Goal: Book appointment/travel/reservation

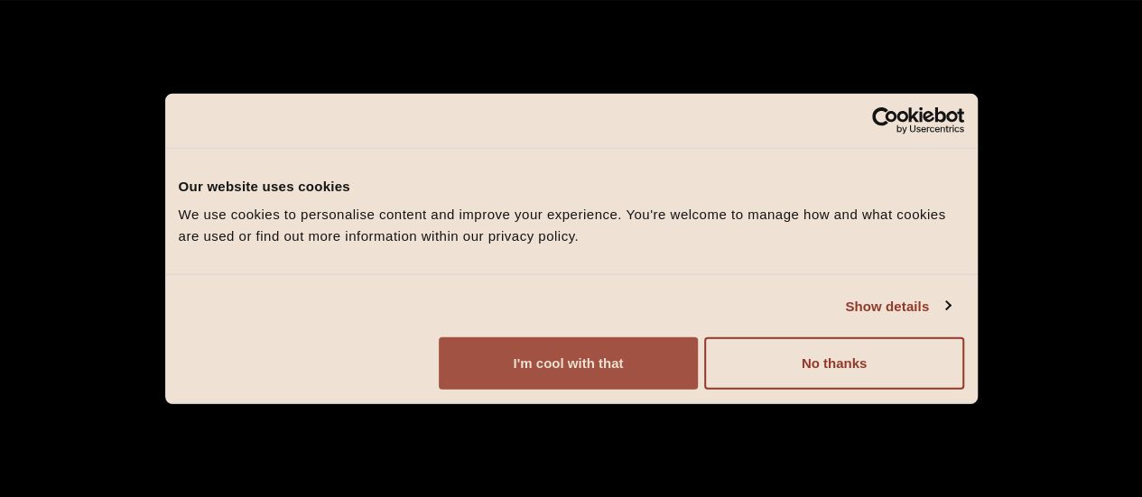
click at [698, 381] on button "I'm cool with that" at bounding box center [568, 364] width 259 height 52
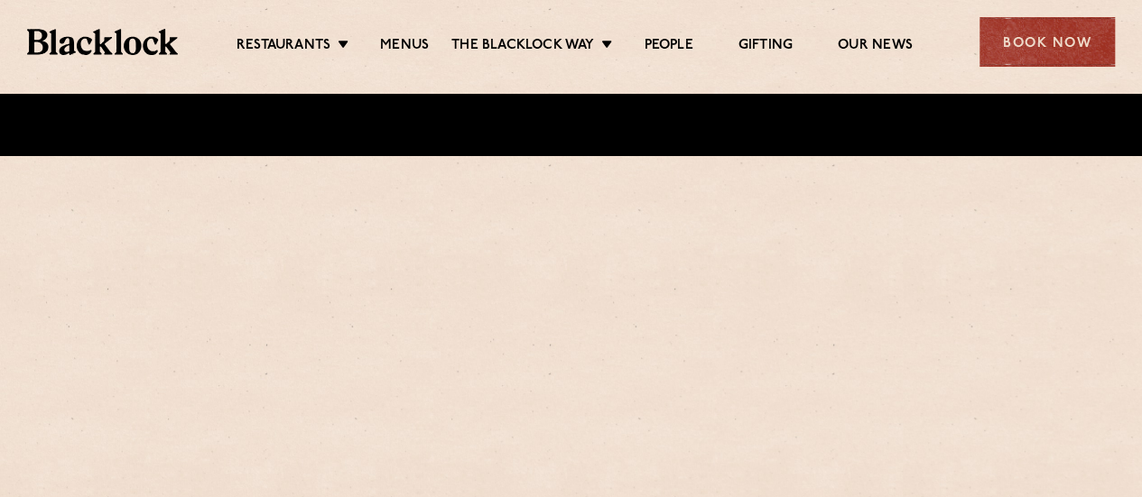
scroll to position [361, 0]
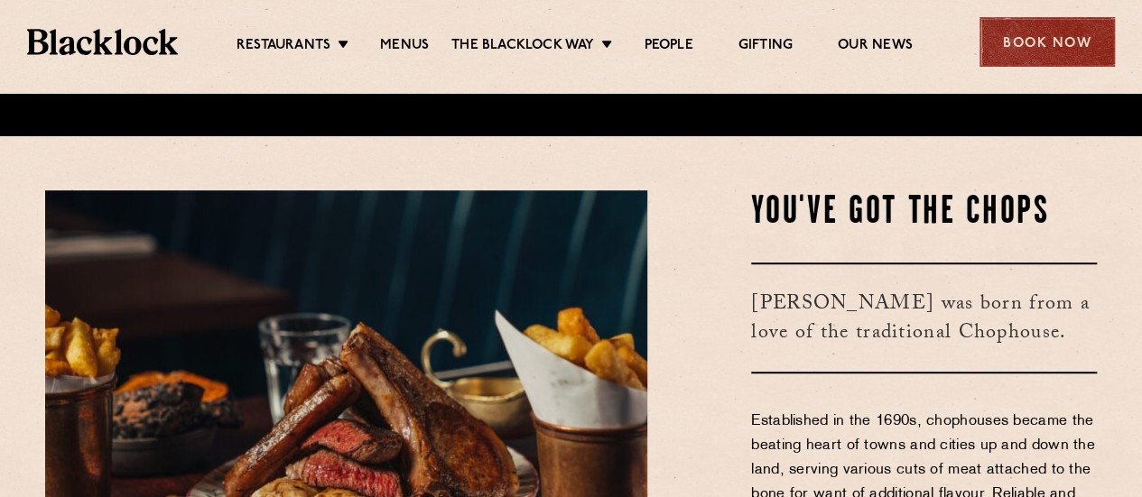
click at [1058, 51] on div "Book Now" at bounding box center [1046, 42] width 135 height 50
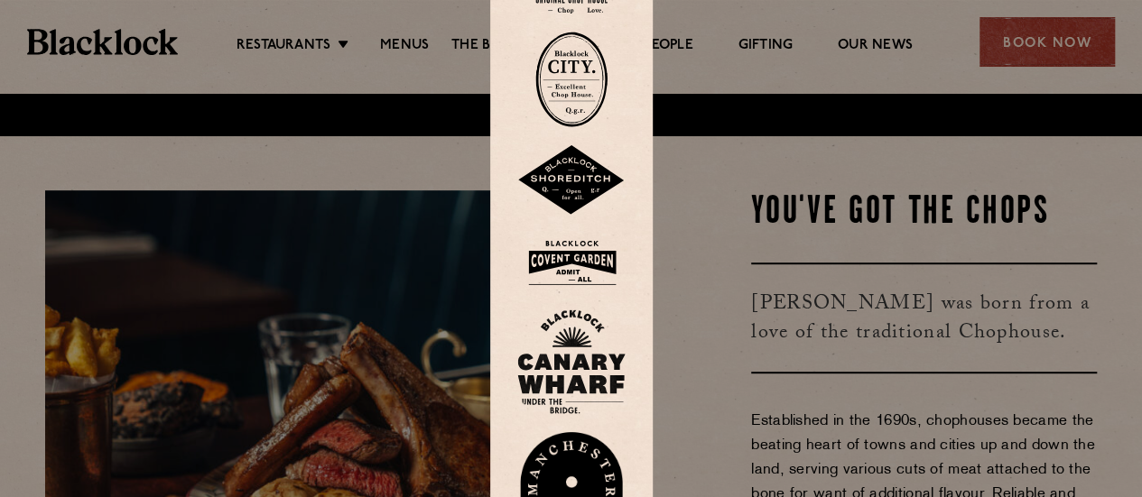
click at [721, 196] on div at bounding box center [571, 248] width 1142 height 497
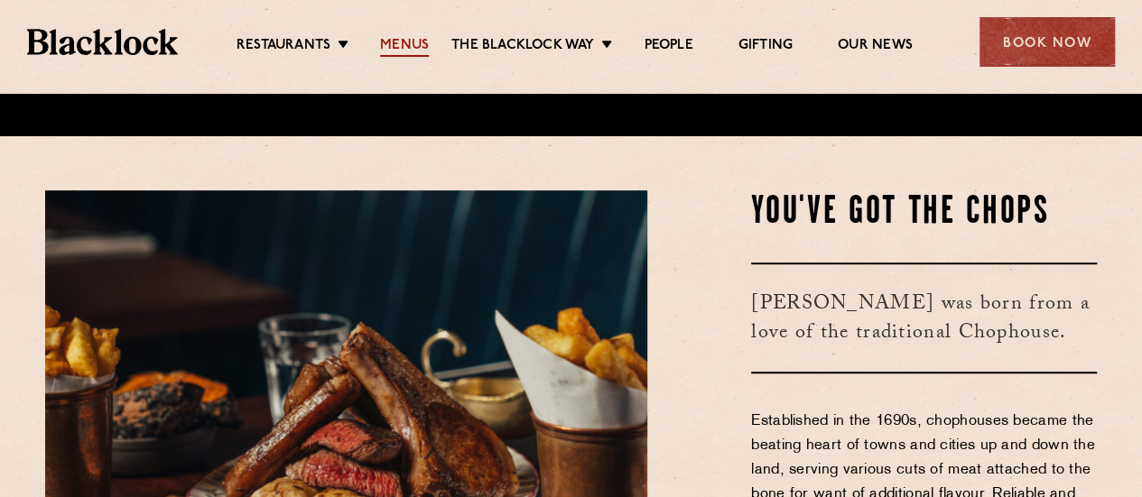
click at [396, 42] on link "Menus" at bounding box center [404, 47] width 49 height 20
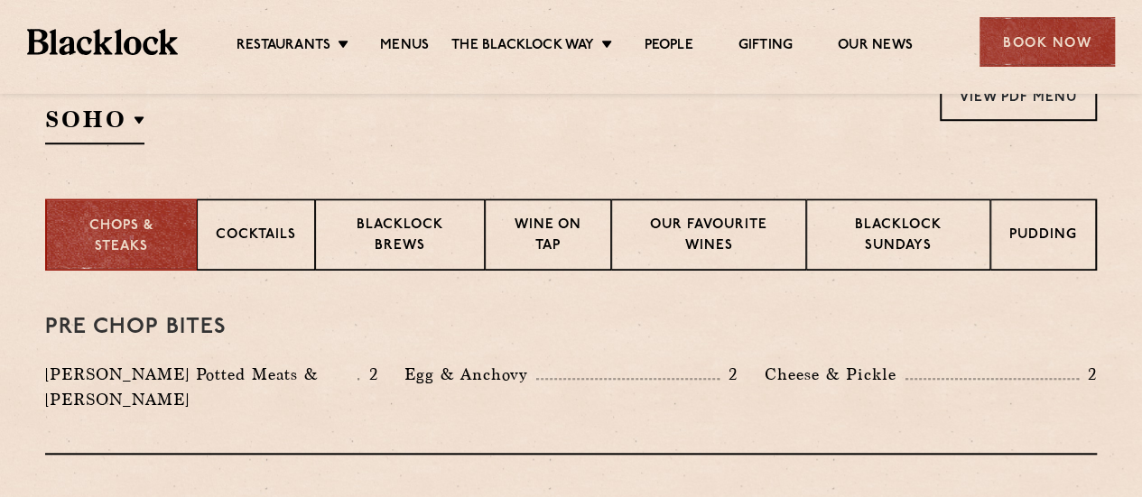
scroll to position [722, 0]
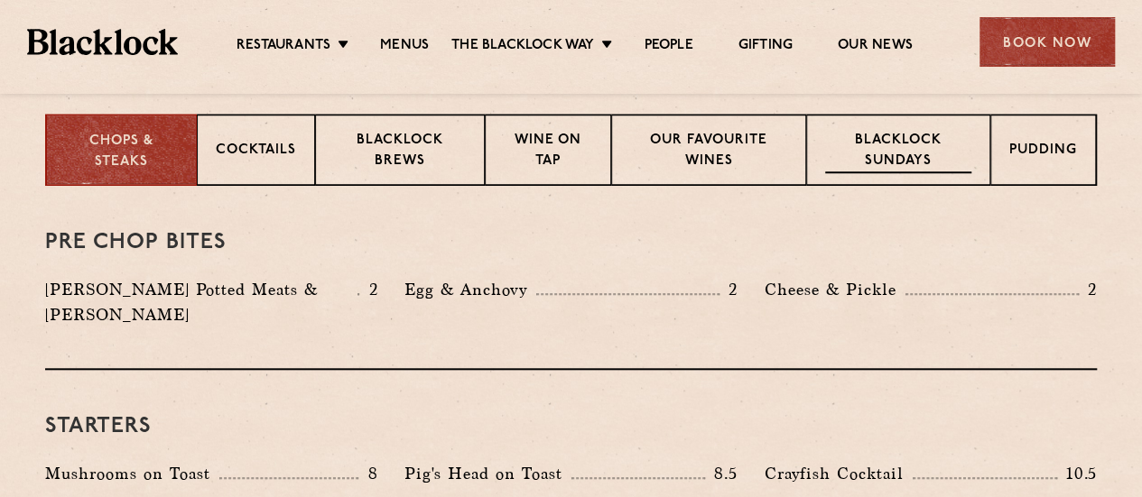
click at [944, 153] on p "Blacklock Sundays" at bounding box center [898, 152] width 146 height 42
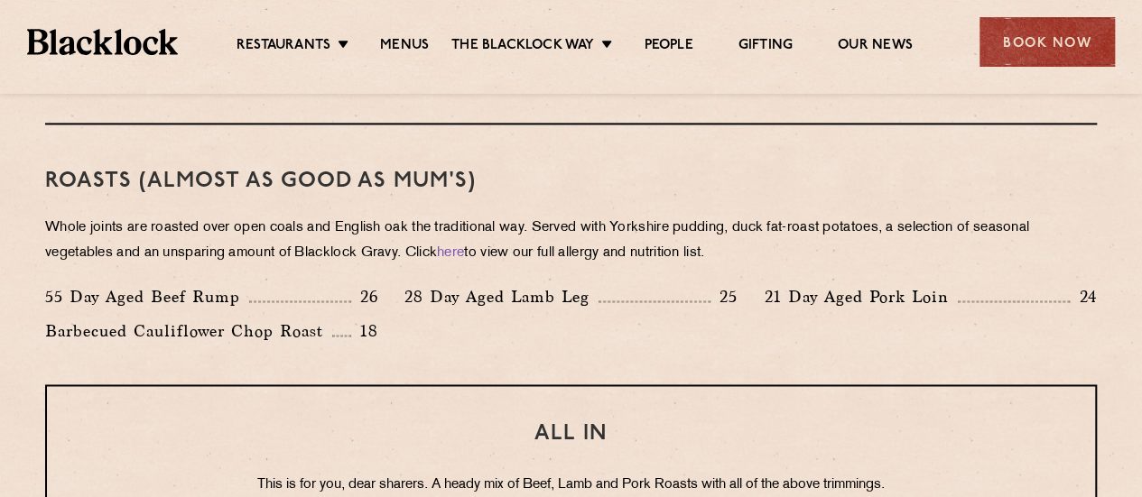
scroll to position [903, 0]
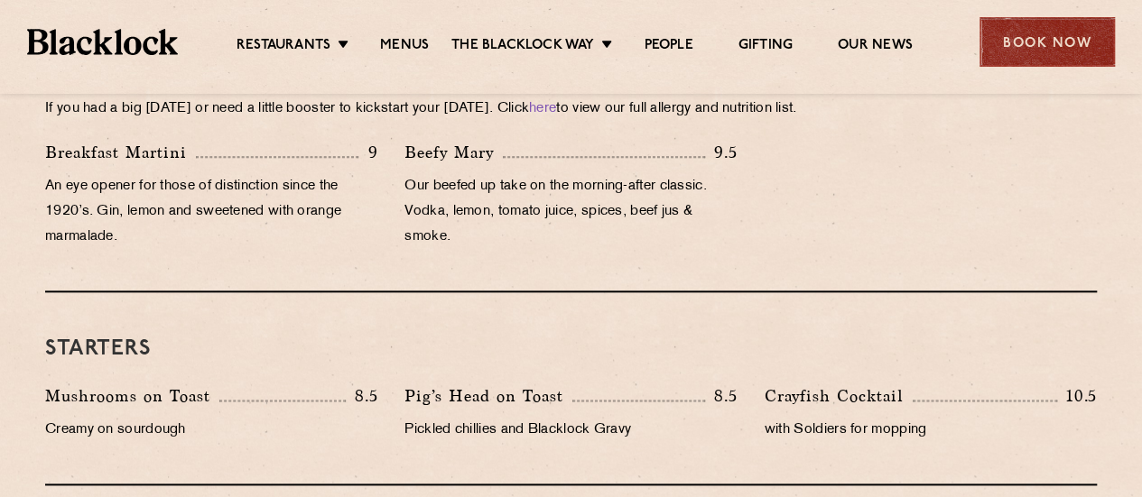
click at [1025, 38] on div "Book Now" at bounding box center [1046, 42] width 135 height 50
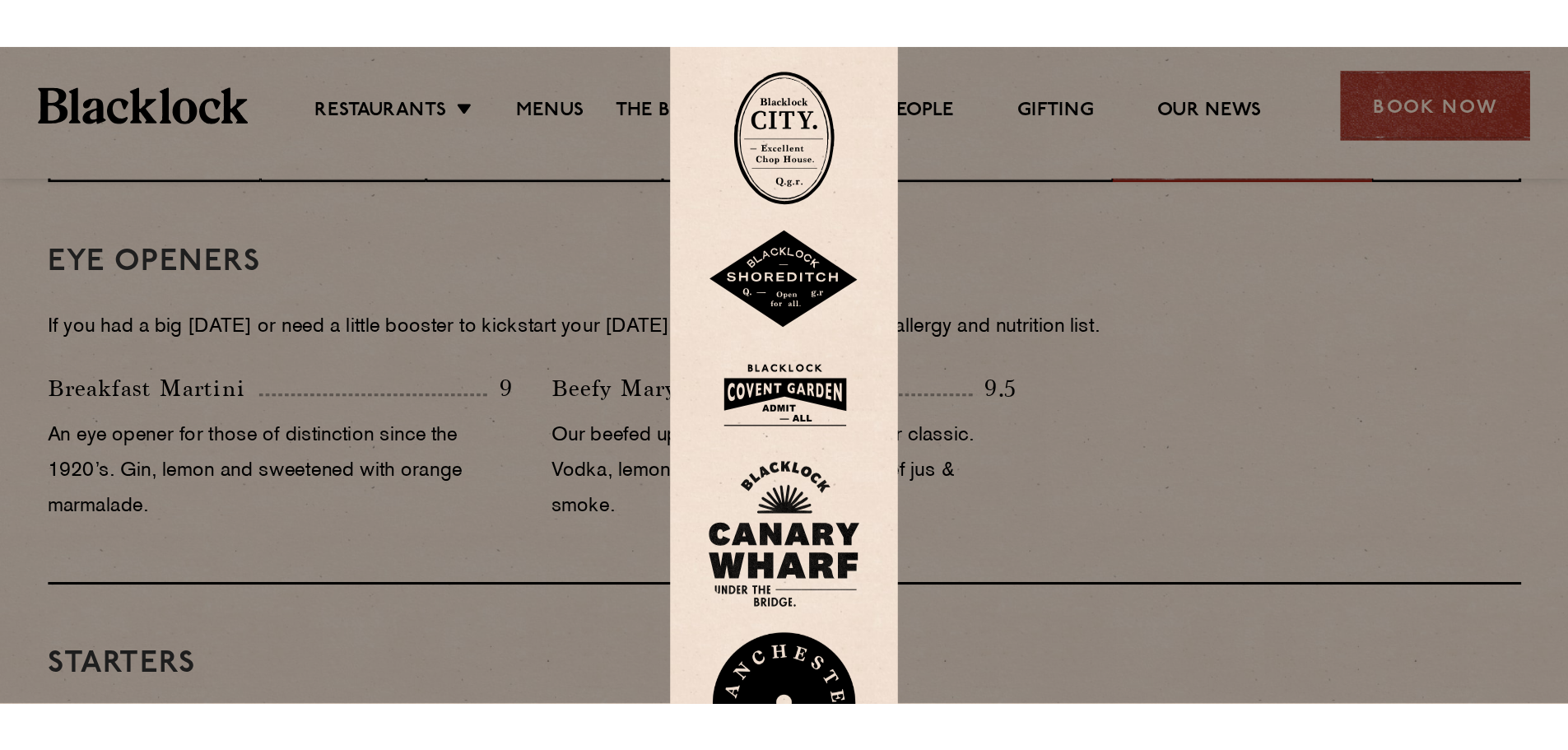
scroll to position [741, 0]
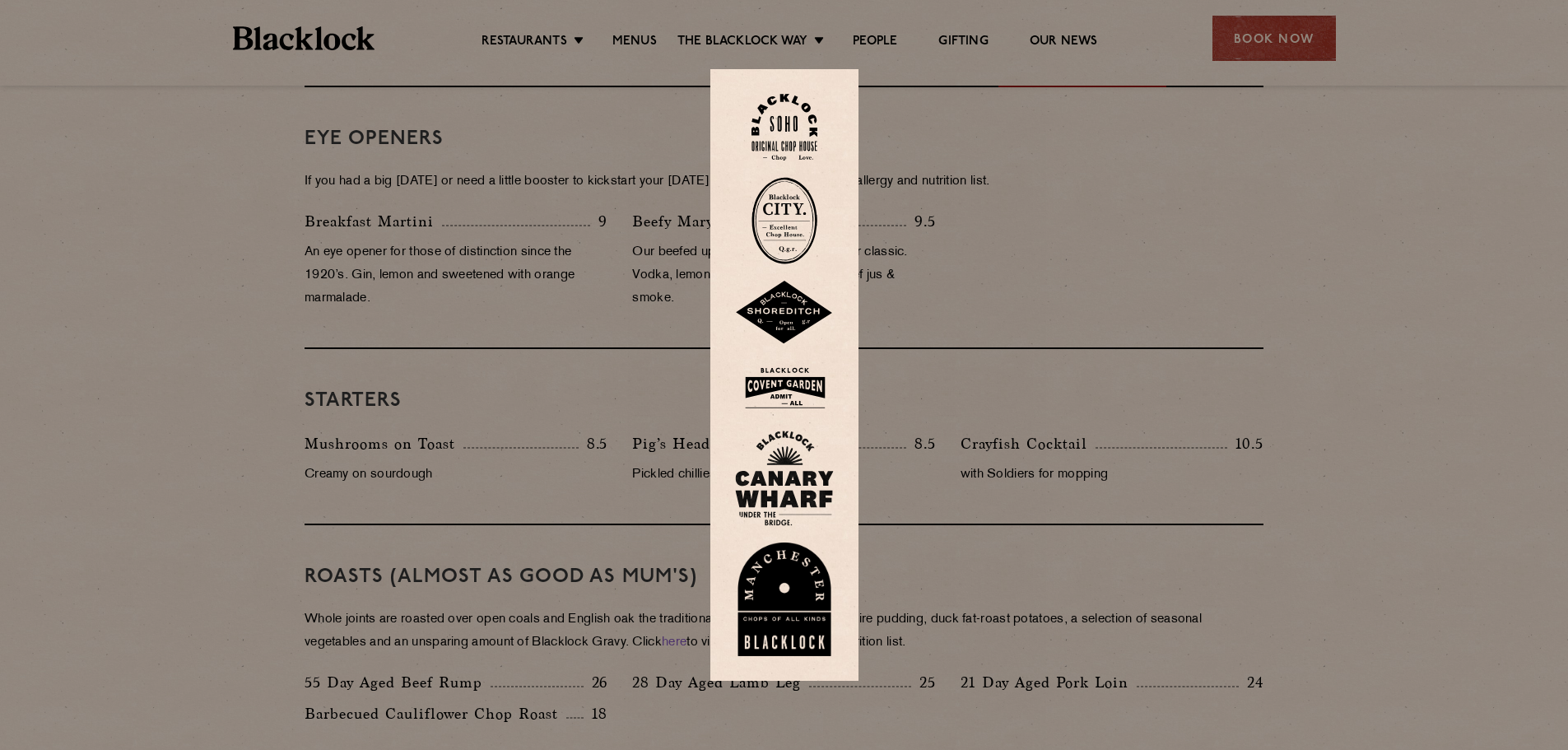
click at [793, 120] on img at bounding box center [784, 127] width 66 height 67
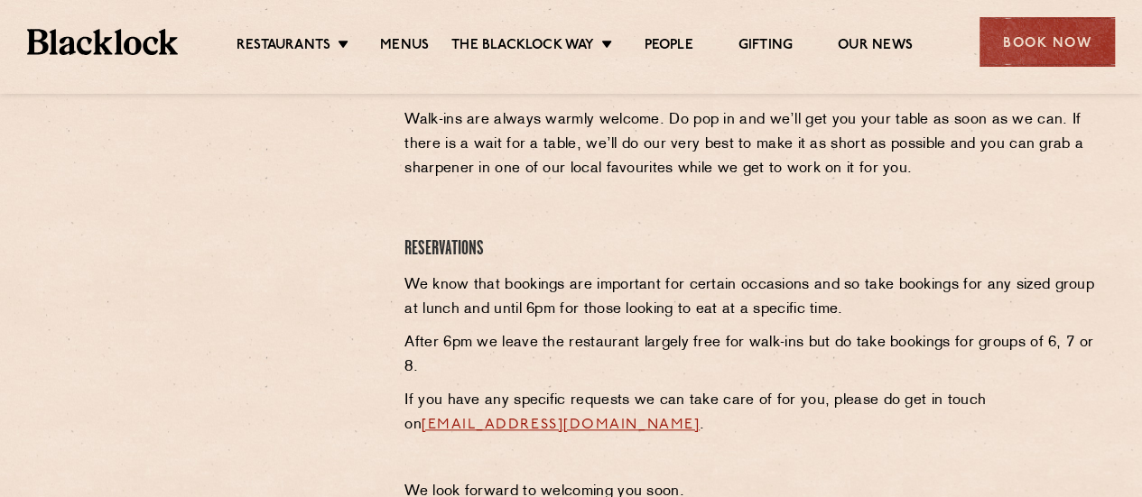
scroll to position [542, 0]
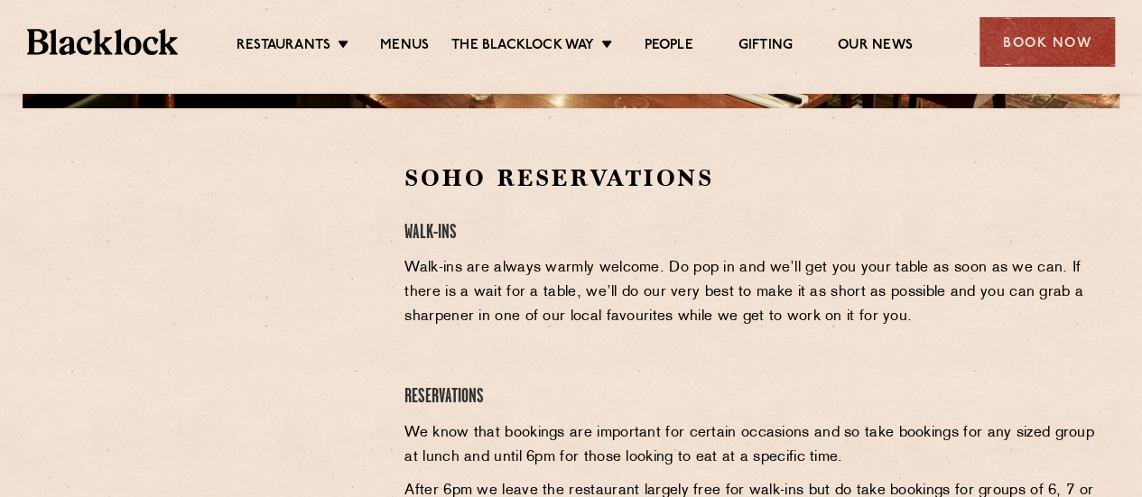
click at [321, 402] on div at bounding box center [211, 298] width 332 height 272
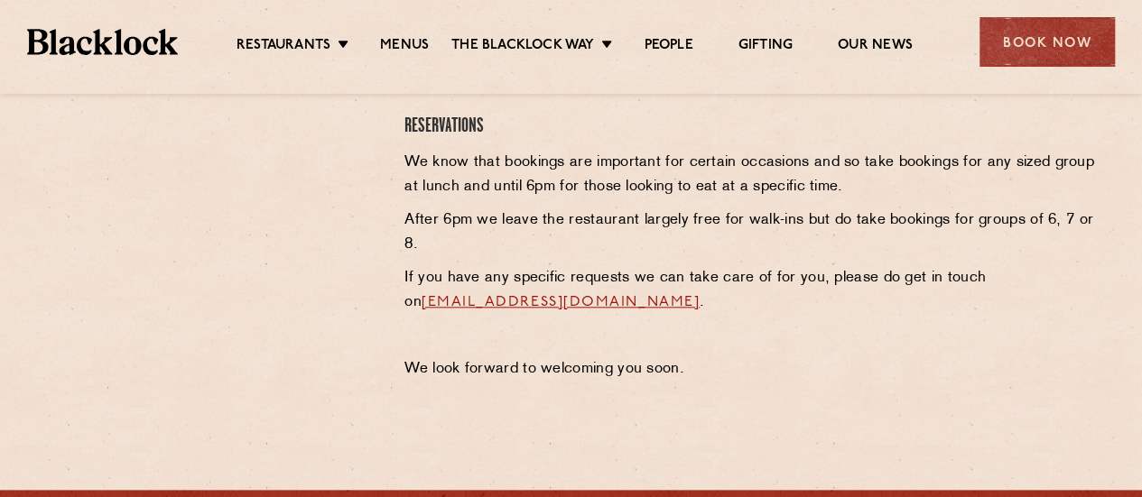
scroll to position [722, 0]
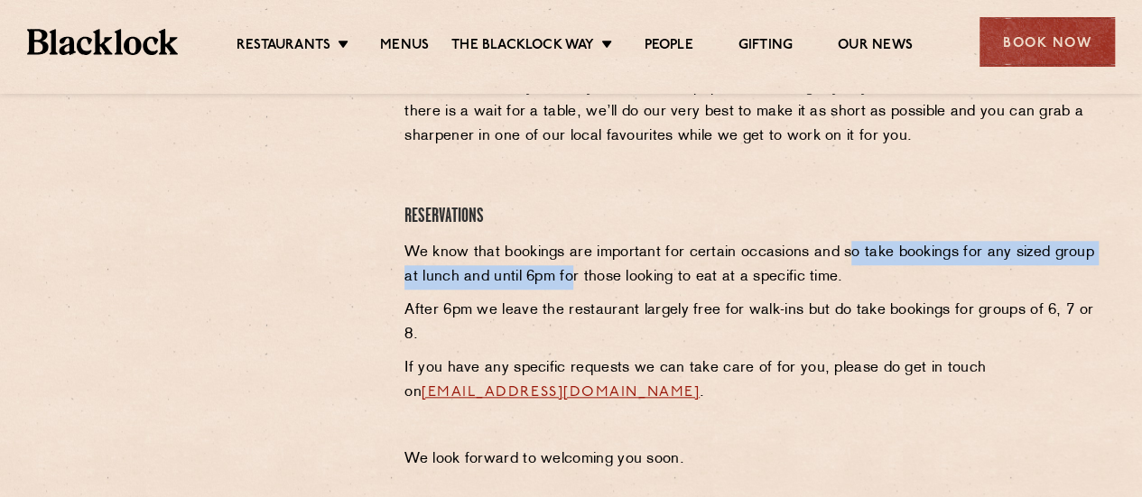
drag, startPoint x: 845, startPoint y: 261, endPoint x: 568, endPoint y: 288, distance: 278.4
click at [568, 288] on p "We know that bookings are important for certain occasions and so take bookings …" at bounding box center [750, 265] width 692 height 49
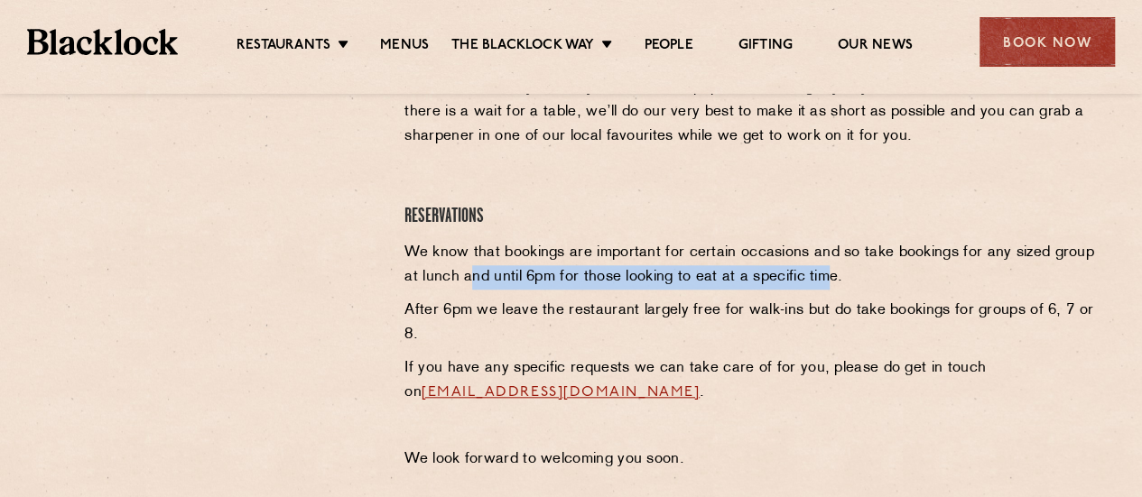
drag, startPoint x: 471, startPoint y: 272, endPoint x: 827, endPoint y: 281, distance: 355.7
click at [827, 281] on p "We know that bookings are important for certain occasions and so take bookings …" at bounding box center [750, 265] width 692 height 49
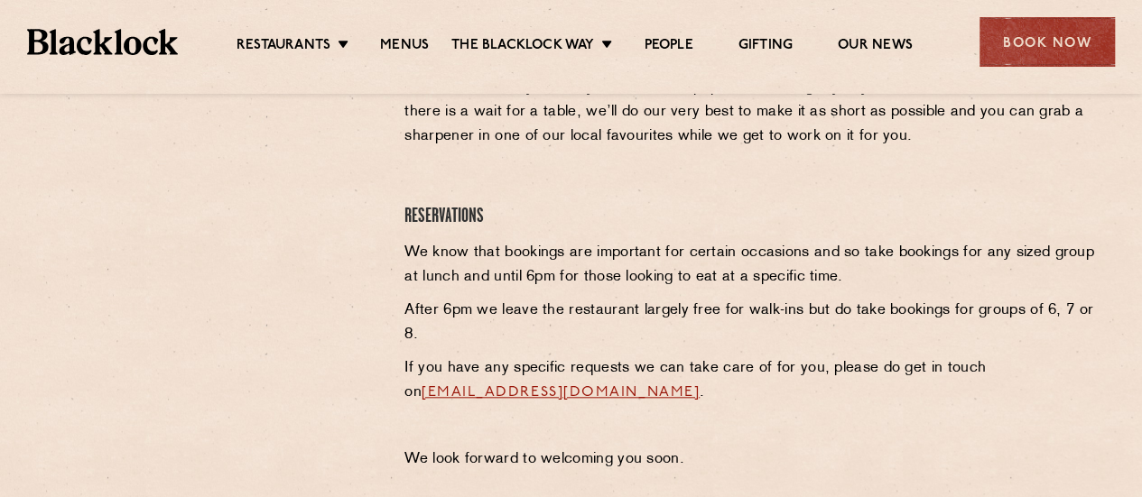
click at [821, 346] on p "After 6pm we leave the restaurant largely free for walk-ins but do take booking…" at bounding box center [750, 323] width 692 height 49
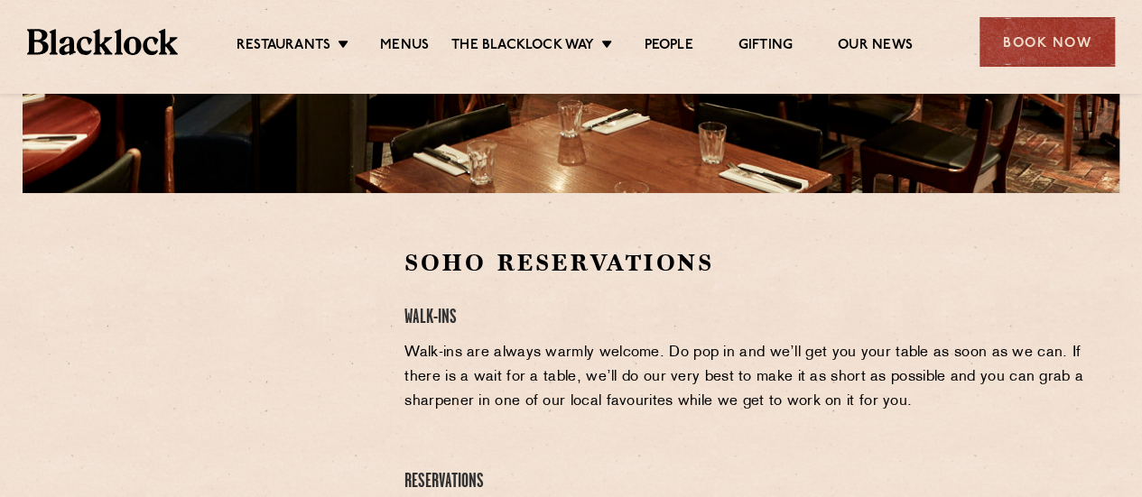
scroll to position [451, 0]
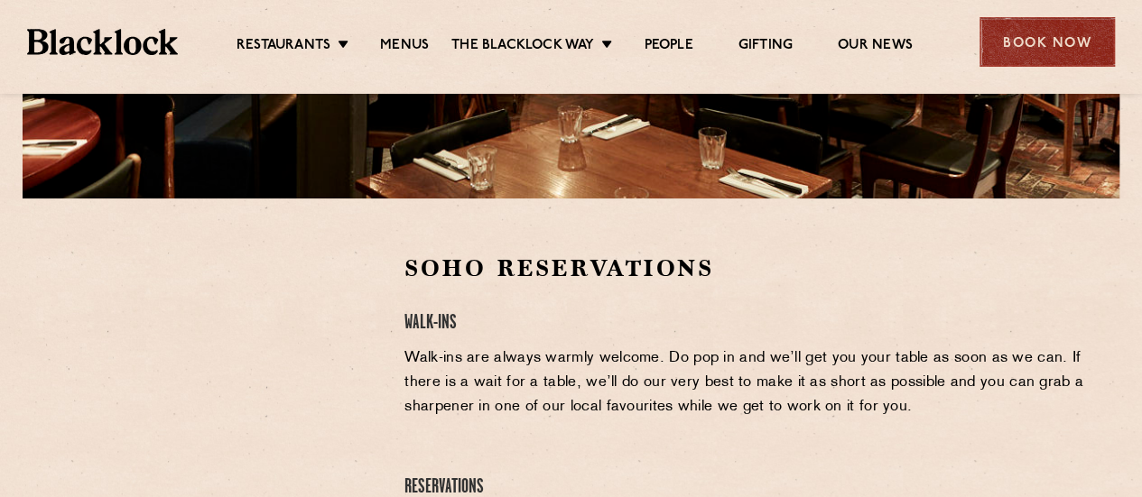
click at [1023, 35] on div "Book Now" at bounding box center [1046, 42] width 135 height 50
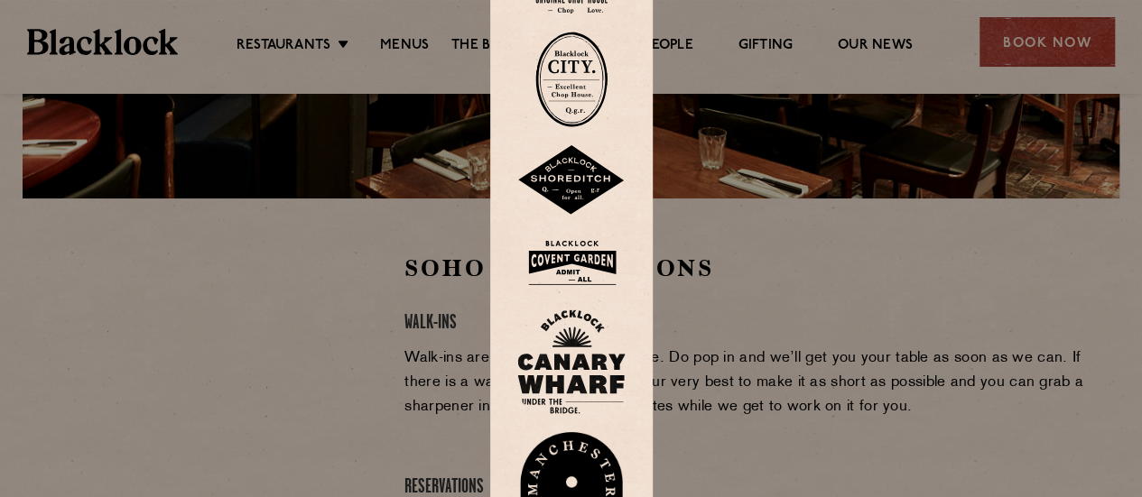
click at [579, 244] on img at bounding box center [571, 263] width 108 height 59
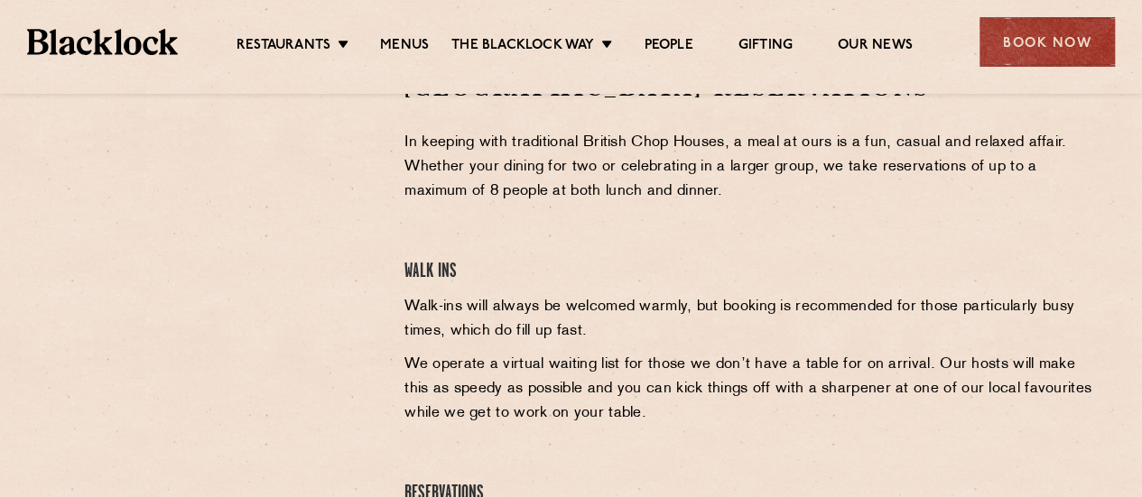
scroll to position [542, 0]
